Goal: Understand process/instructions

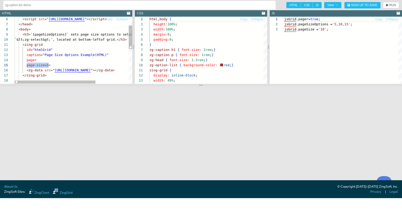
scroll to position [20, 36]
click at [54, 65] on div "`&lt;zg-select&gt;`, located at bottom-left of grid. </ h3 > < zing-grid id = "…" at bounding box center [98, 86] width 166 height 190
click at [51, 63] on div "`&lt;zg-select&gt;`, located at bottom-left of grid. </ h3 > < zing-grid id = "…" at bounding box center [98, 86] width 166 height 190
click at [53, 61] on div "`&lt;zg-select&gt;`, located at bottom-left of grid. </ h3 > < zing-grid id = "…" at bounding box center [98, 86] width 166 height 190
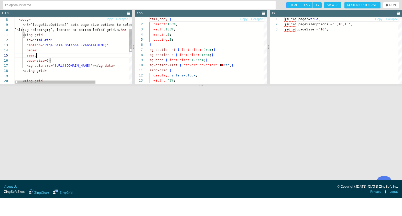
scroll to position [20, 24]
click at [399, 5] on header "zg-option-list demo HTML CSS JS View Sign Up to Save RUN SETTINGS" at bounding box center [201, 5] width 402 height 10
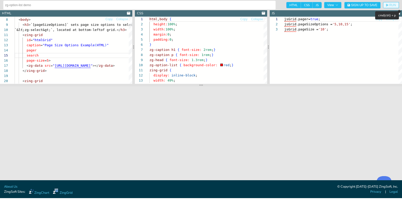
click at [395, 4] on span "RUN" at bounding box center [392, 5] width 7 height 3
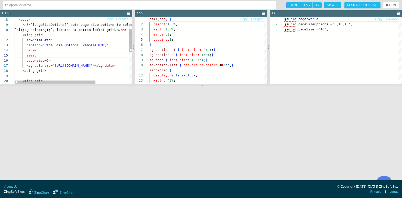
click at [54, 57] on div "`&lt;zg-select&gt;`, located at bottom-left of grid. </ h3 > < zing-grid id = "…" at bounding box center [98, 78] width 166 height 195
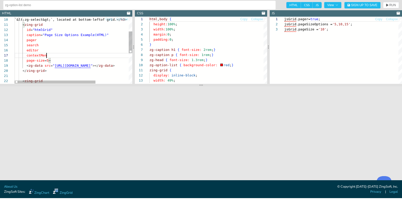
scroll to position [31, 34]
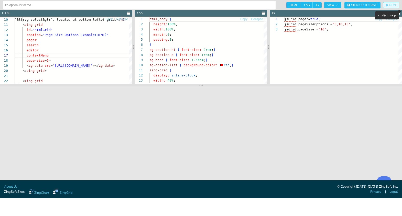
click at [387, 6] on icon "button" at bounding box center [387, 5] width 2 height 3
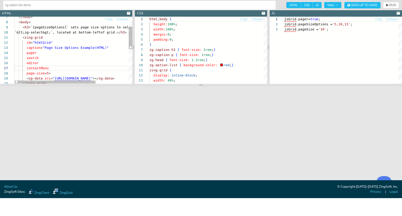
scroll to position [31, 26]
click at [41, 68] on div "`&lt;zg-select&gt;`, located at bottom-left of grid. </ h3 > < zing-grid id = "…" at bounding box center [98, 86] width 166 height 205
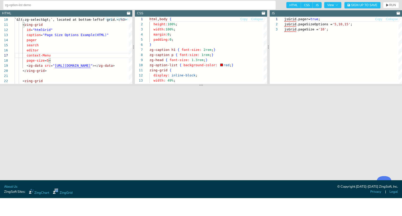
scroll to position [31, 30]
type textarea "<zing-grid id="htmlGrid" caption="Page Size Options Example (HTML)" pager searc…"
click at [392, 4] on span "RUN" at bounding box center [392, 5] width 7 height 3
